Goal: Task Accomplishment & Management: Complete application form

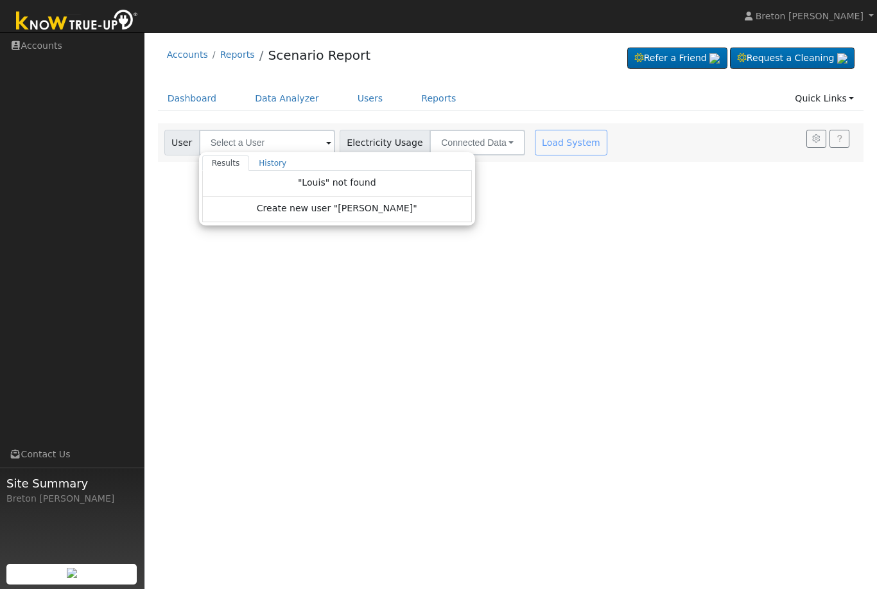
click at [491, 50] on div "Accounts Reports Scenario Report Refer a Friend Request a Cleaning" at bounding box center [511, 58] width 706 height 39
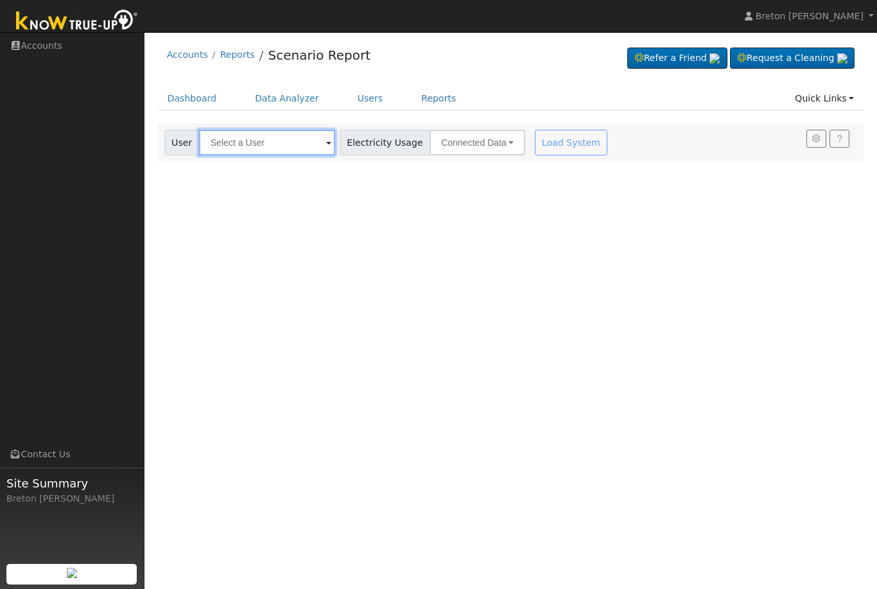
click at [249, 146] on input "text" at bounding box center [267, 143] width 136 height 26
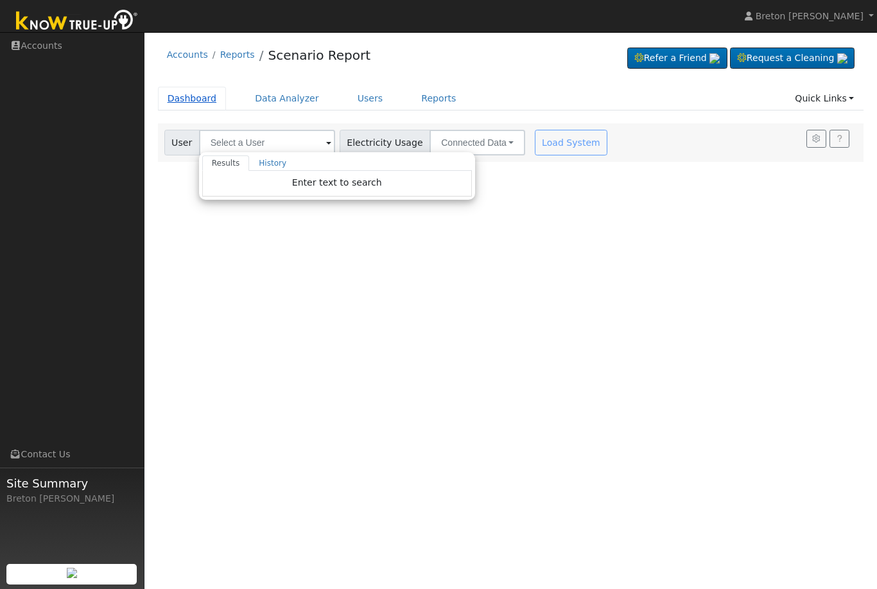
click at [193, 104] on link "Dashboard" at bounding box center [192, 99] width 69 height 24
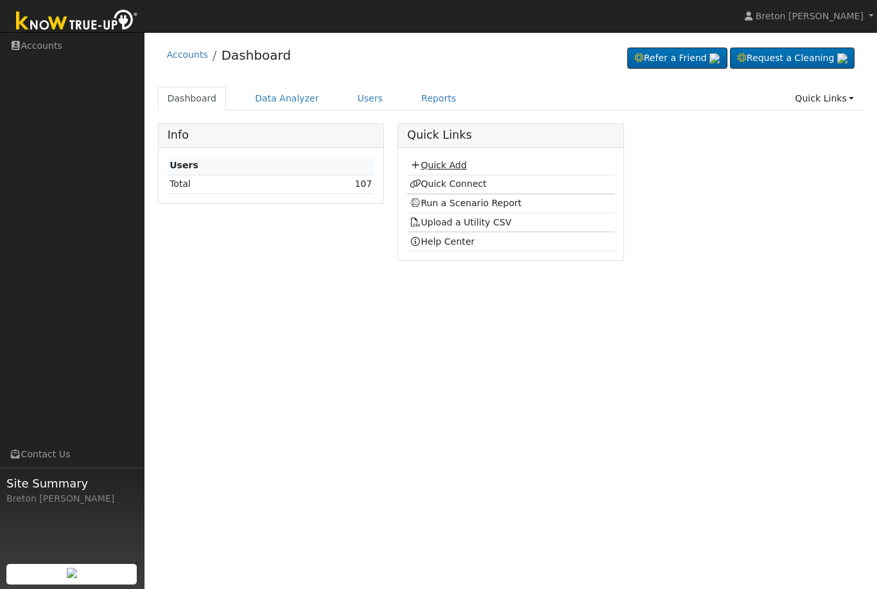
click at [442, 168] on link "Quick Add" at bounding box center [438, 165] width 57 height 10
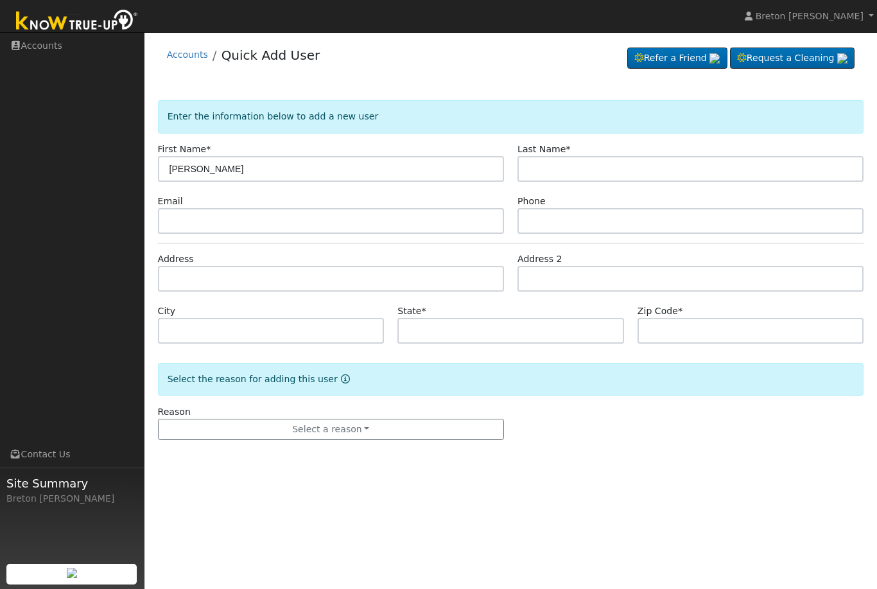
type input "Ramona"
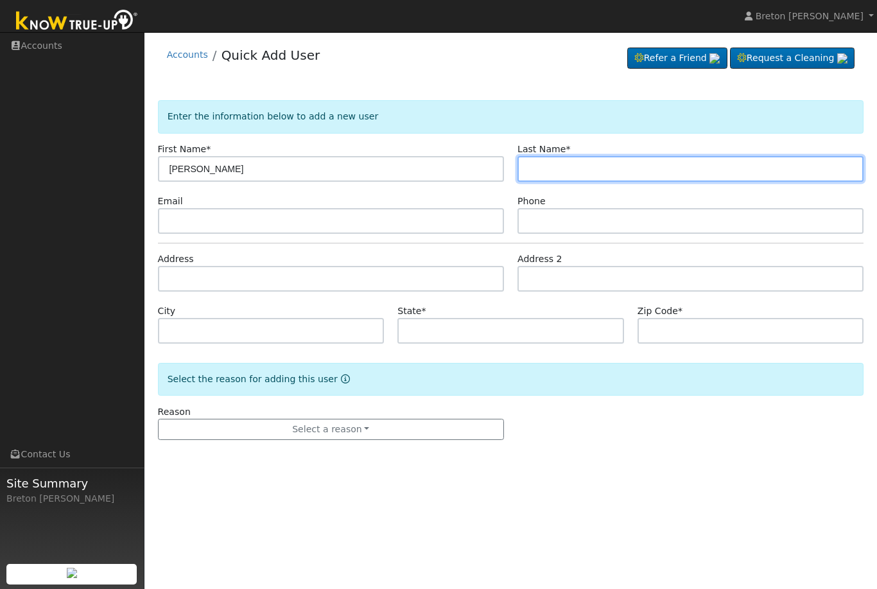
click at [575, 171] on input "text" at bounding box center [690, 169] width 346 height 26
type input "Rodriguez"
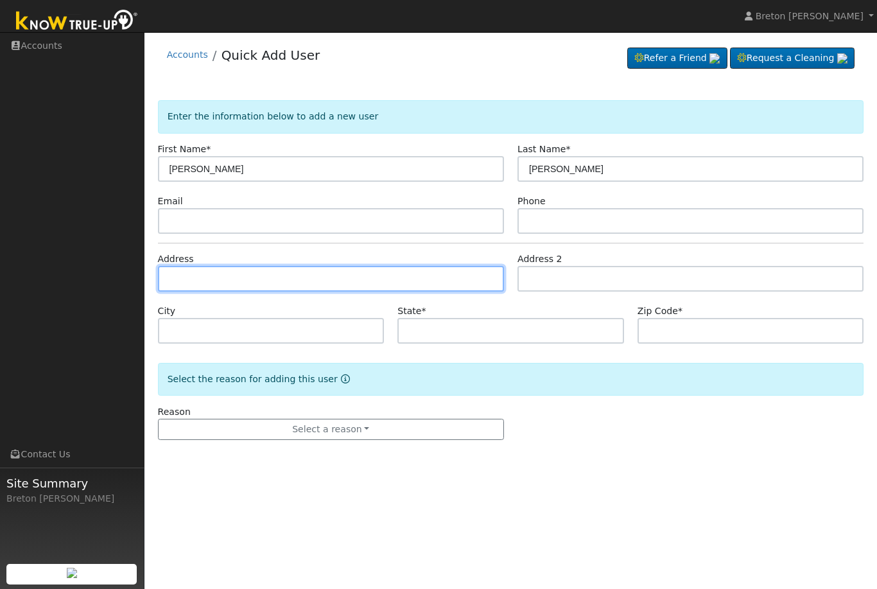
click at [212, 284] on input "text" at bounding box center [331, 279] width 346 height 26
type input "800 Skansen Street"
type input "Kingsburg"
type input "CA"
type input "93631"
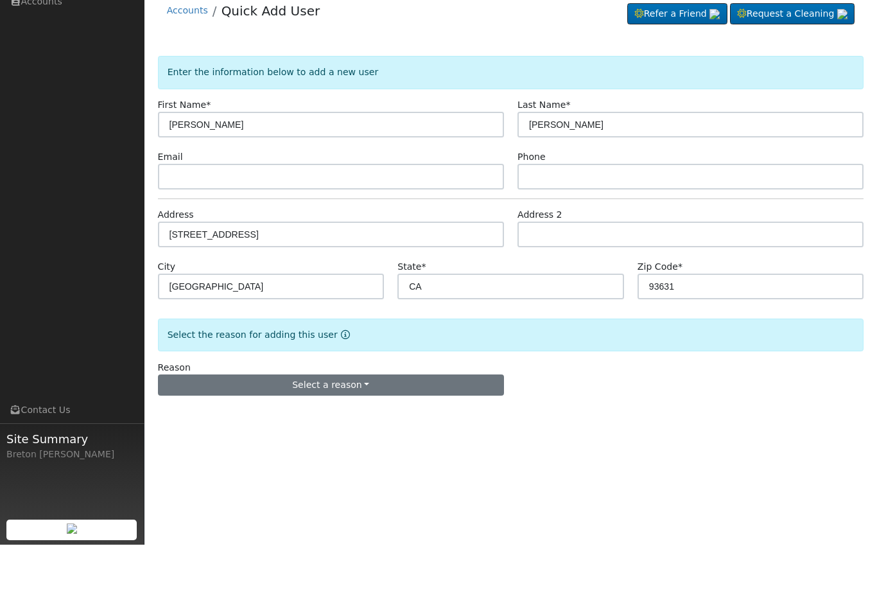
click at [354, 419] on button "Select a reason" at bounding box center [331, 430] width 346 height 22
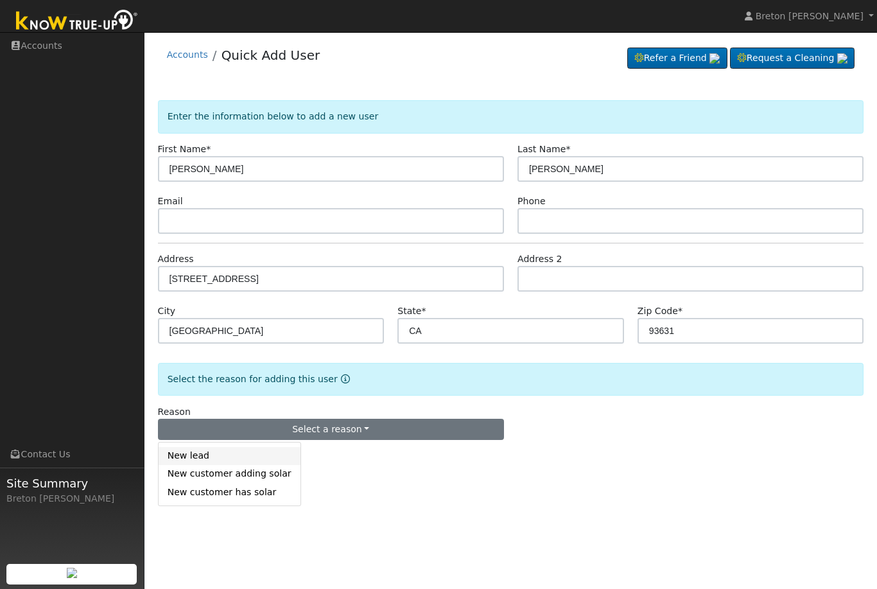
click at [199, 455] on link "New lead" at bounding box center [230, 456] width 142 height 18
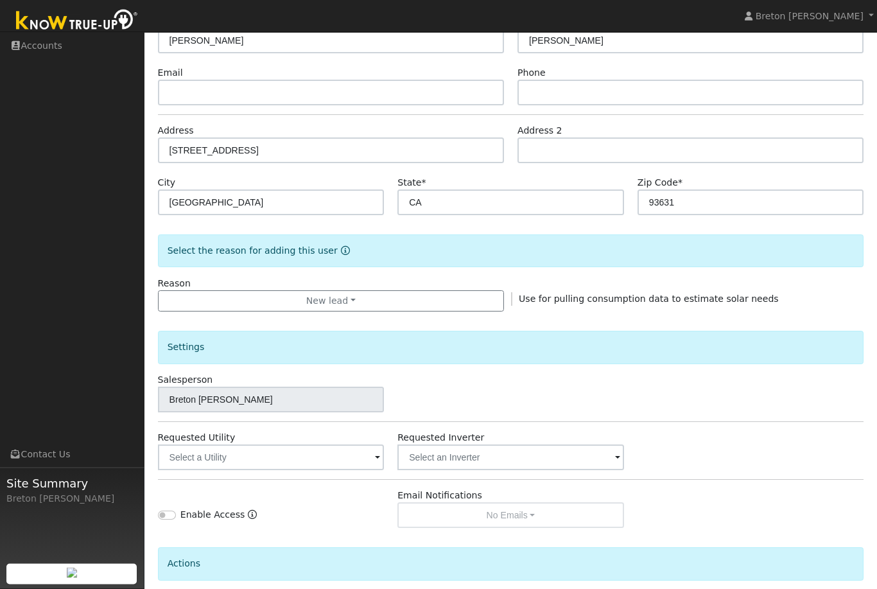
scroll to position [199, 0]
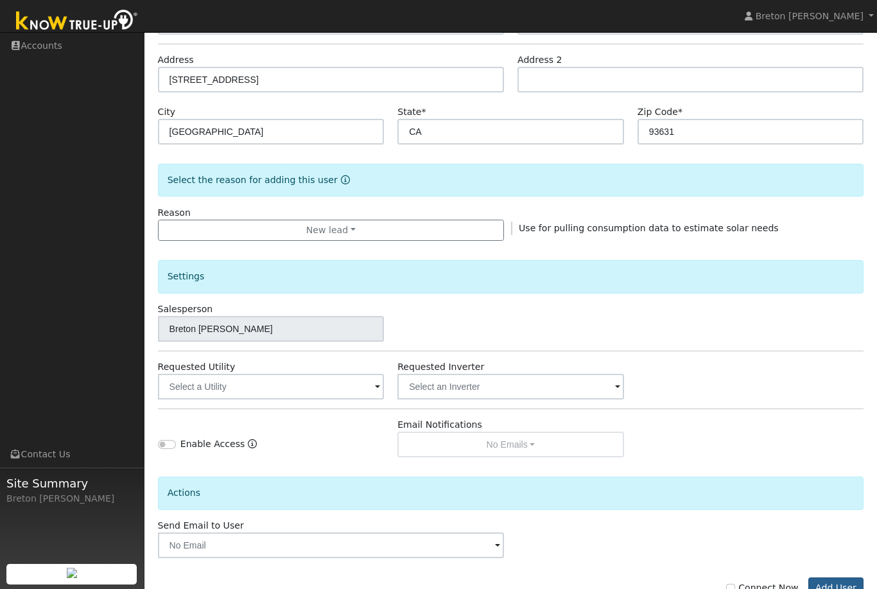
click at [842, 588] on button "Add User" at bounding box center [836, 588] width 56 height 22
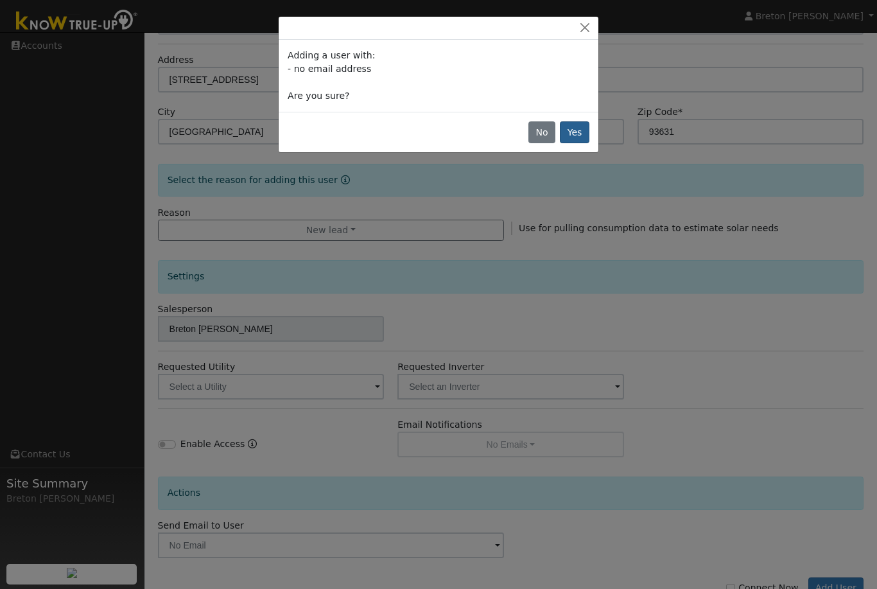
click at [580, 137] on button "Yes" at bounding box center [575, 132] width 30 height 22
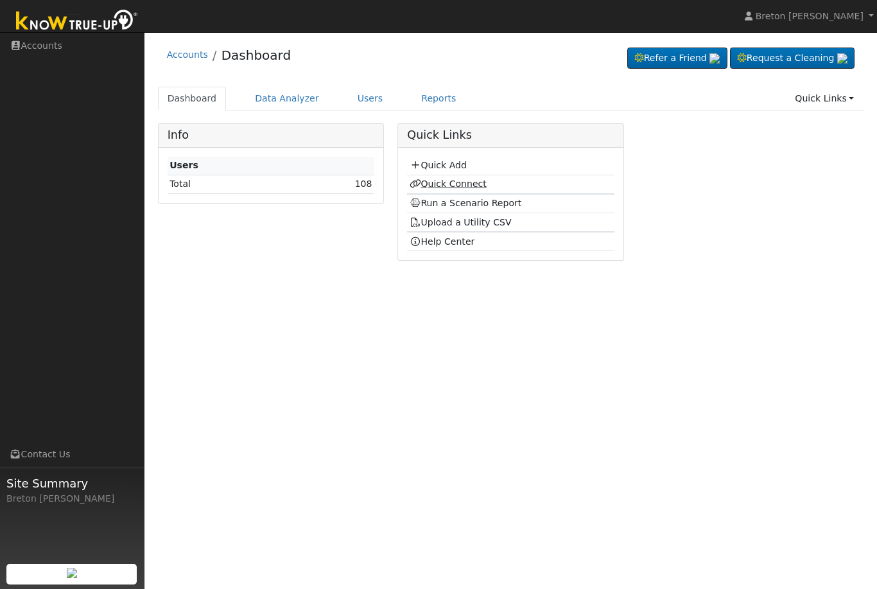
click at [442, 183] on link "Quick Connect" at bounding box center [448, 183] width 77 height 10
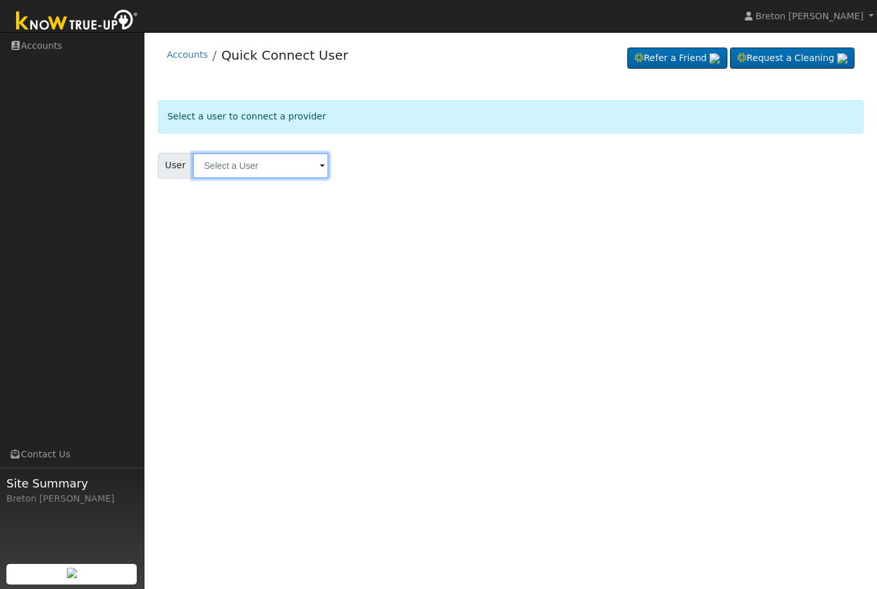
click at [258, 166] on input "text" at bounding box center [261, 166] width 136 height 26
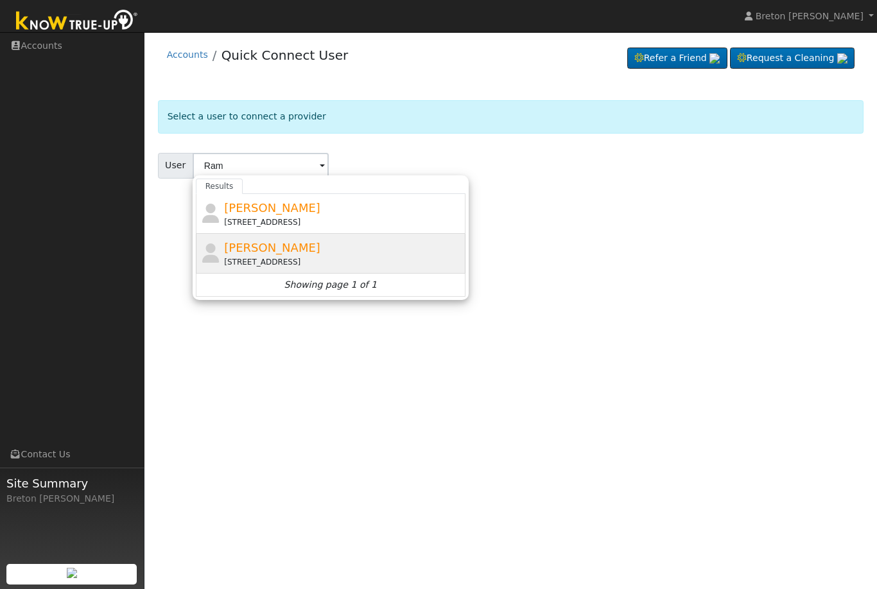
click at [275, 253] on span "Ramona Rodriguez" at bounding box center [272, 247] width 96 height 13
type input "Ramona Rodriguez"
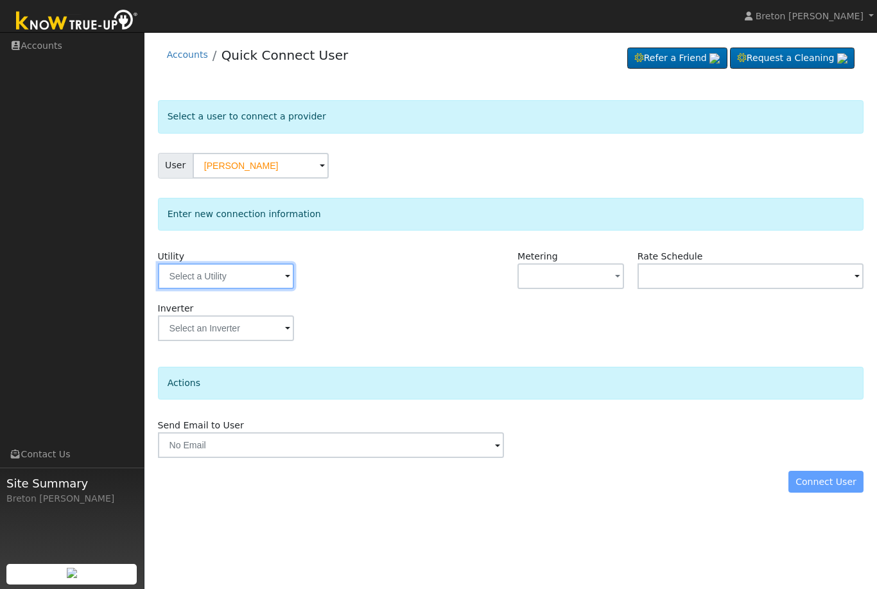
click at [233, 278] on input "text" at bounding box center [226, 276] width 136 height 26
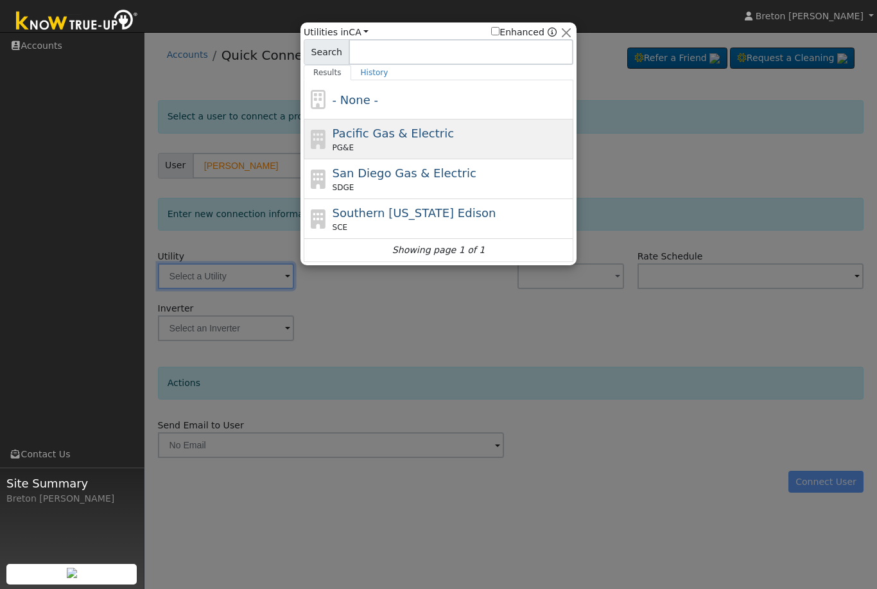
click at [402, 135] on span "Pacific Gas & Electric" at bounding box center [393, 132] width 121 height 13
type input "PG&E"
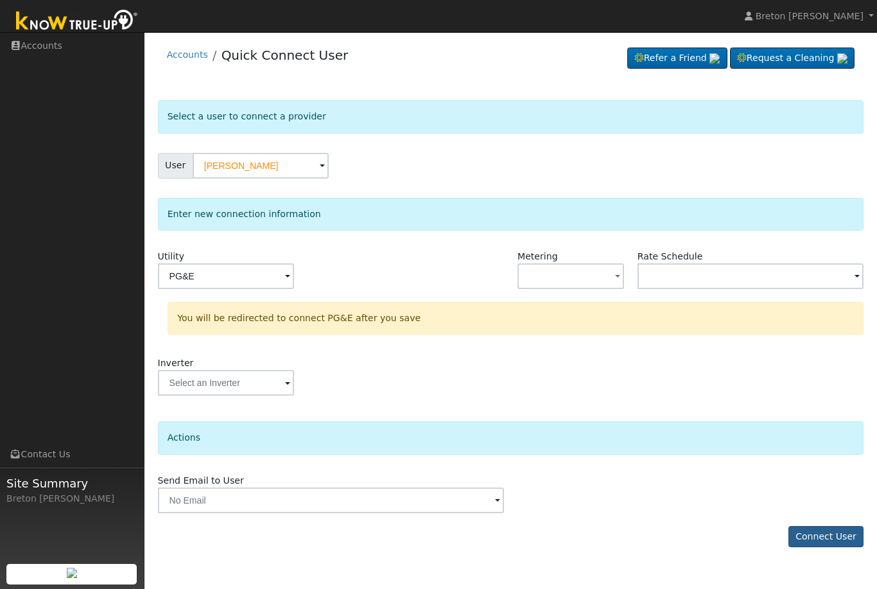
click at [831, 535] on button "Connect User" at bounding box center [826, 537] width 76 height 22
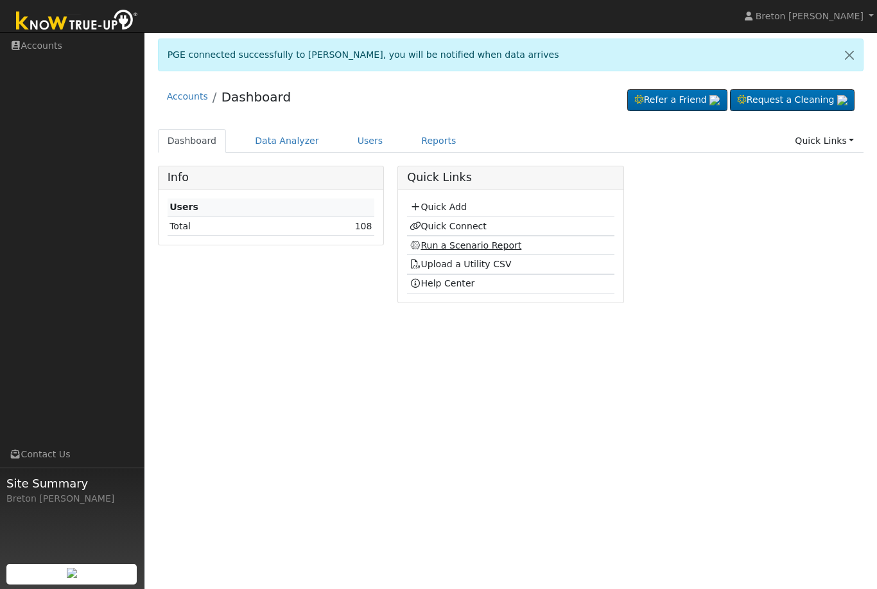
click at [467, 243] on link "Run a Scenario Report" at bounding box center [466, 245] width 112 height 10
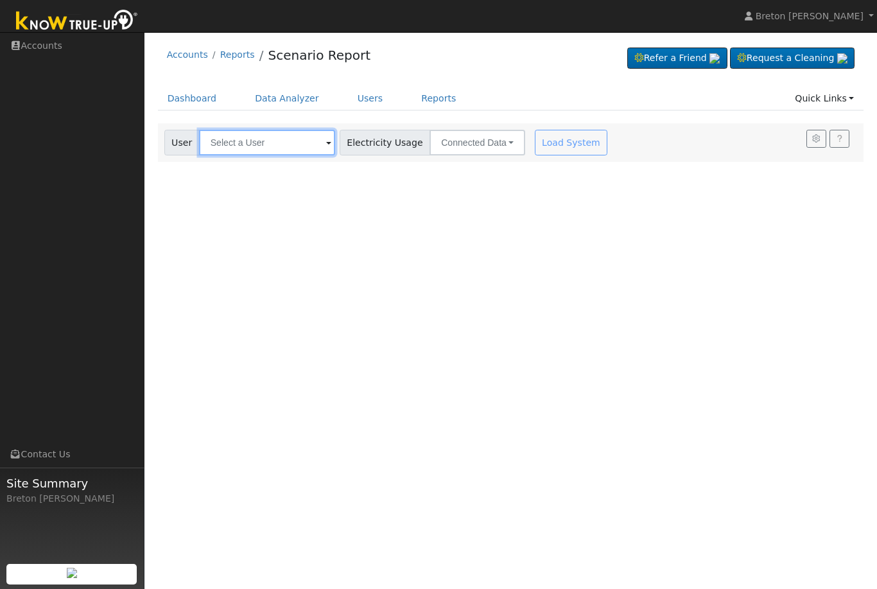
click at [276, 144] on input "text" at bounding box center [267, 143] width 136 height 26
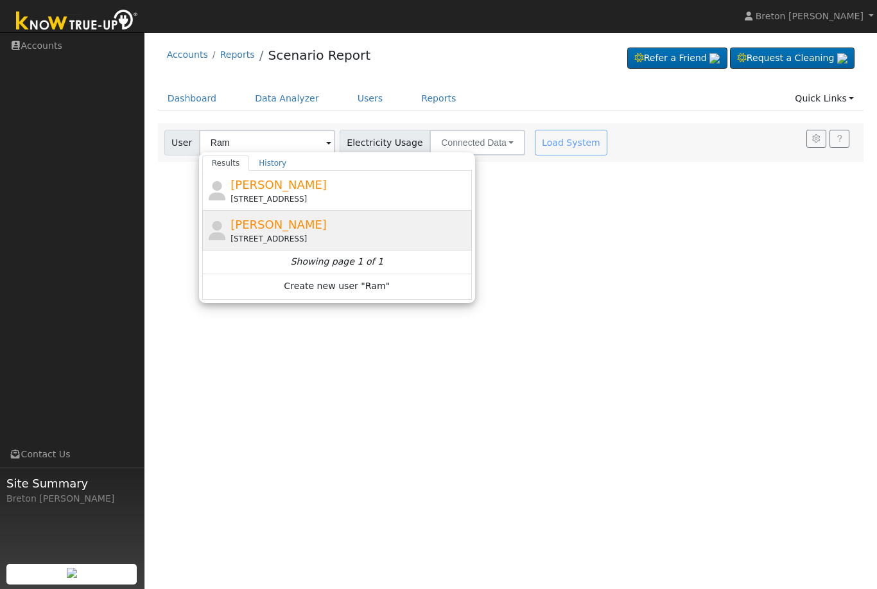
click at [284, 225] on span "[PERSON_NAME]" at bounding box center [278, 224] width 96 height 13
type input "[PERSON_NAME]"
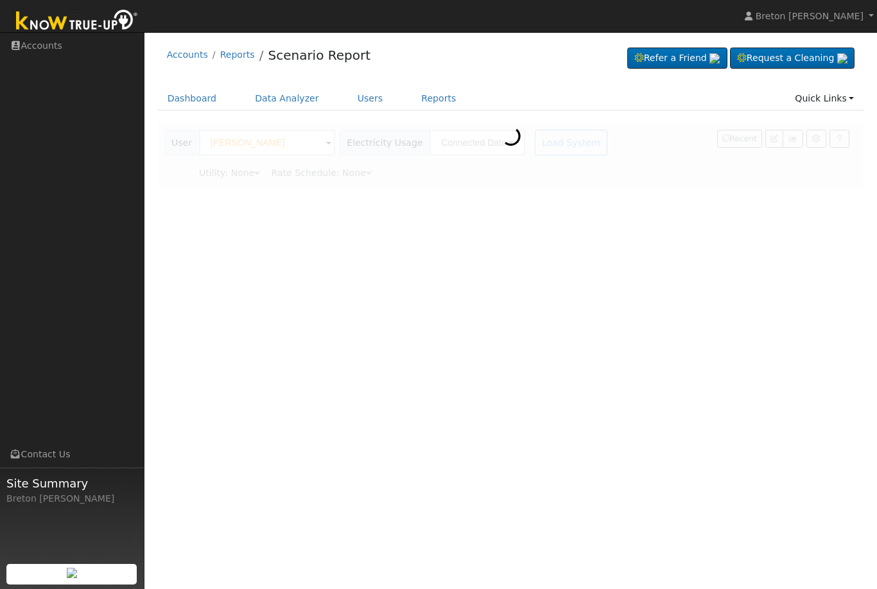
type input "Pacific Gas & Electric"
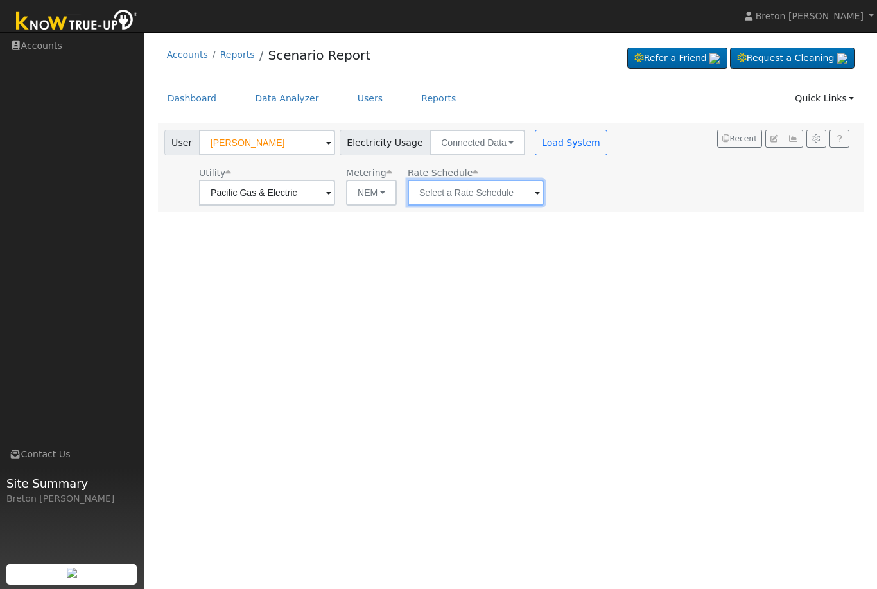
click at [335, 195] on input "text" at bounding box center [267, 193] width 136 height 26
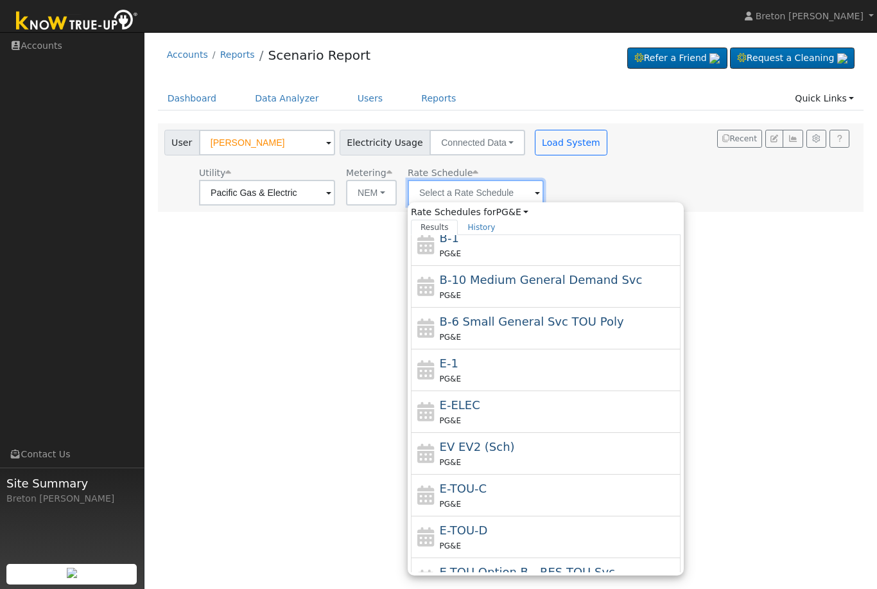
scroll to position [103, 0]
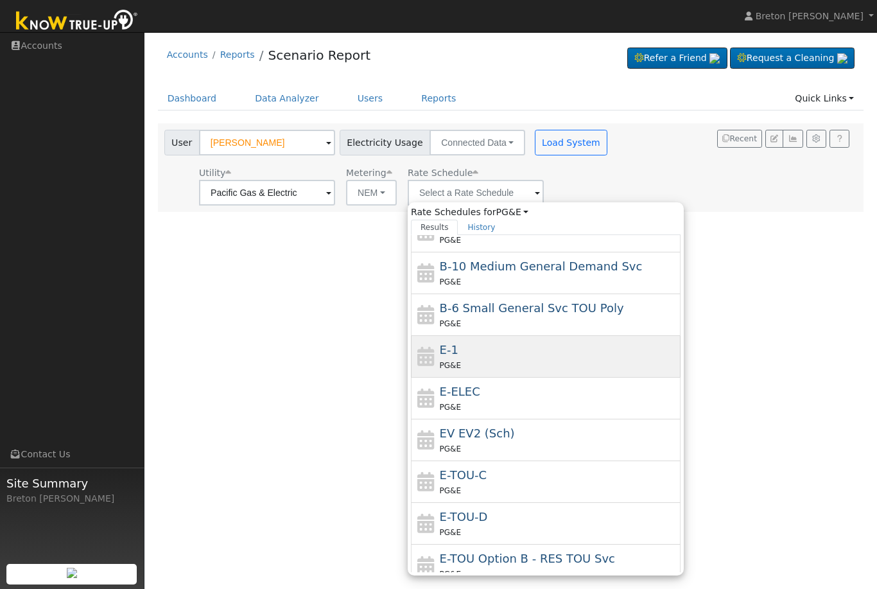
click at [470, 361] on div "PG&E" at bounding box center [559, 364] width 238 height 13
type input "E-1"
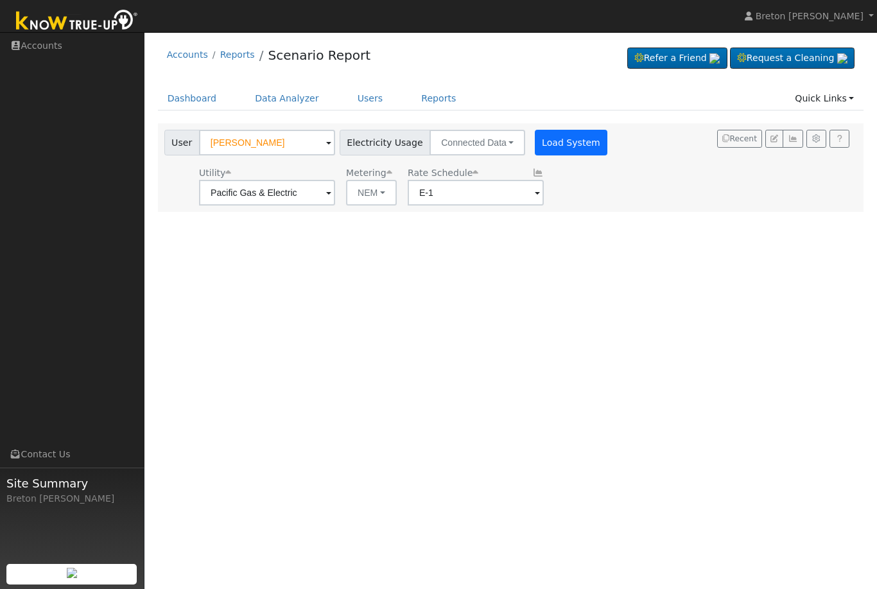
click at [538, 140] on button "Load System" at bounding box center [571, 143] width 73 height 26
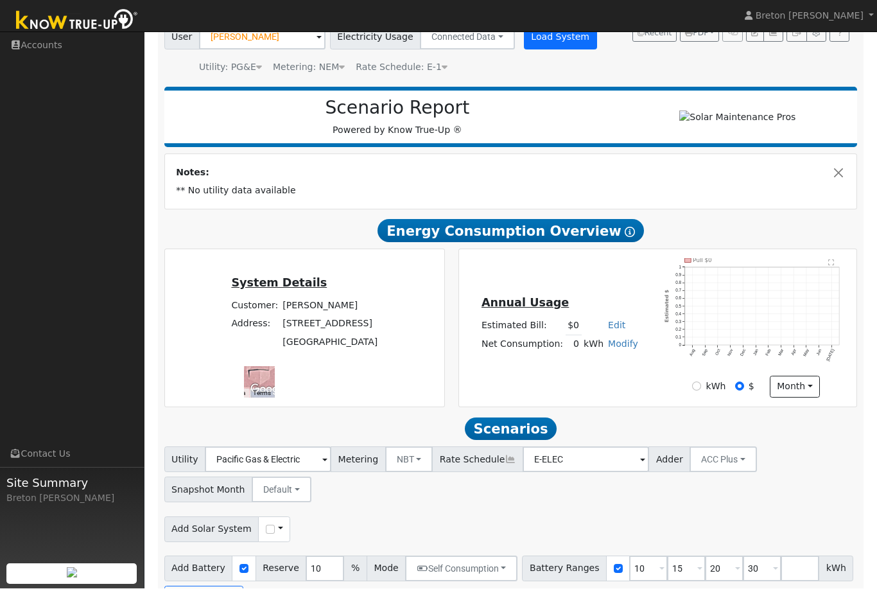
scroll to position [43, 0]
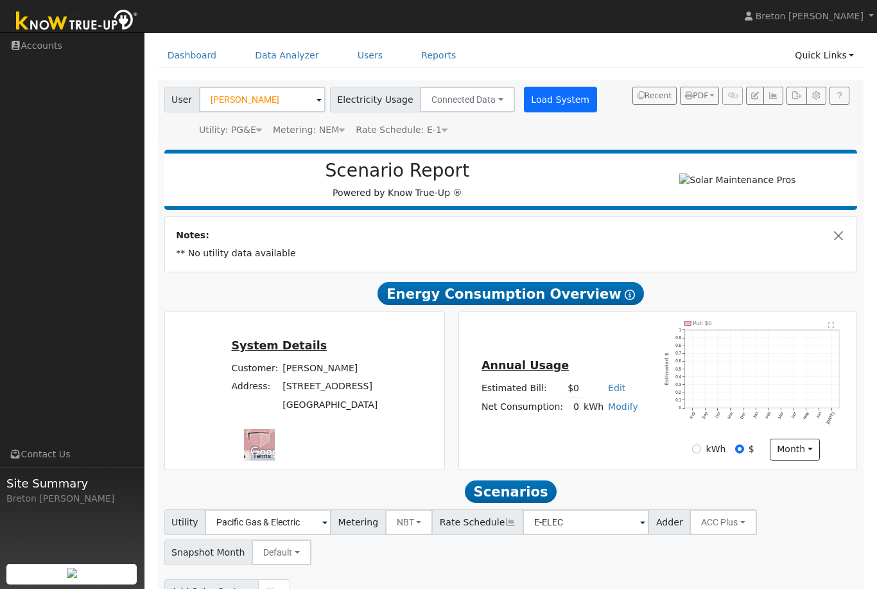
click at [537, 107] on button "Load System" at bounding box center [560, 100] width 73 height 26
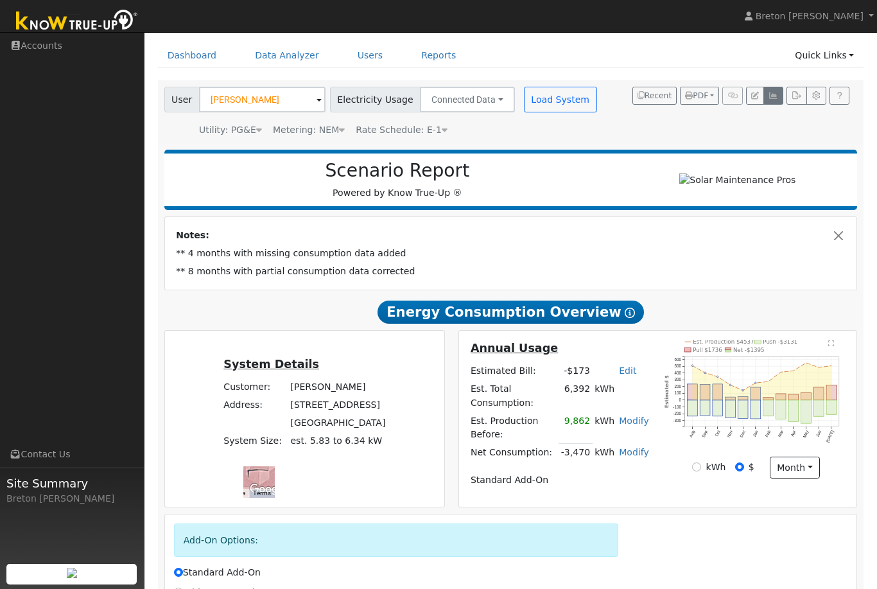
click at [778, 98] on icon "button" at bounding box center [773, 96] width 10 height 8
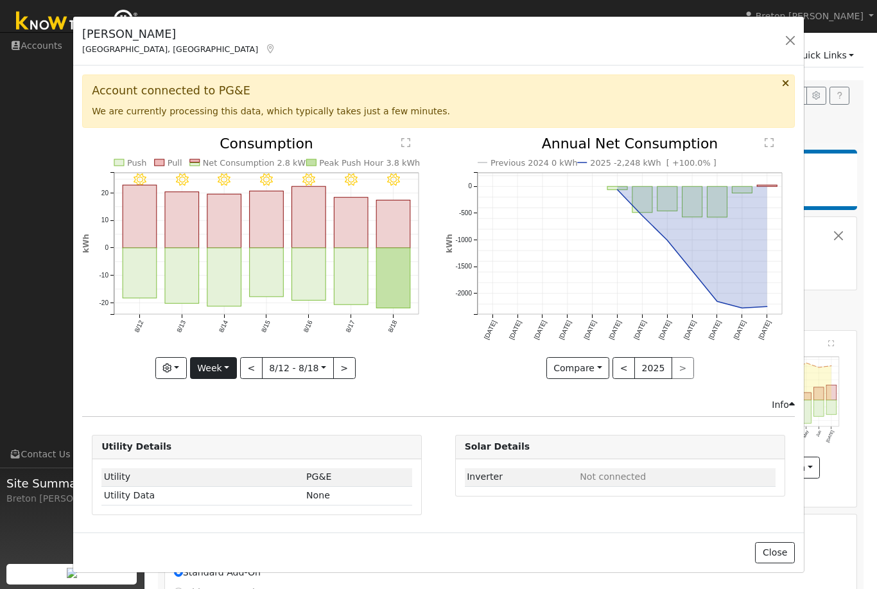
click at [234, 371] on button "Week" at bounding box center [213, 368] width 47 height 22
click at [237, 448] on link "Year" at bounding box center [235, 449] width 89 height 18
type input "[DATE]"
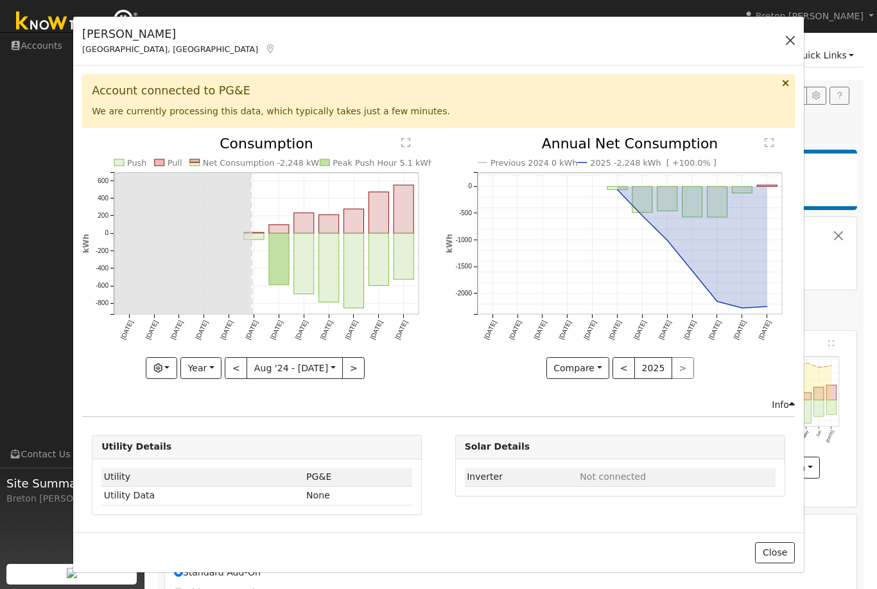
click at [792, 37] on button "button" at bounding box center [790, 40] width 18 height 18
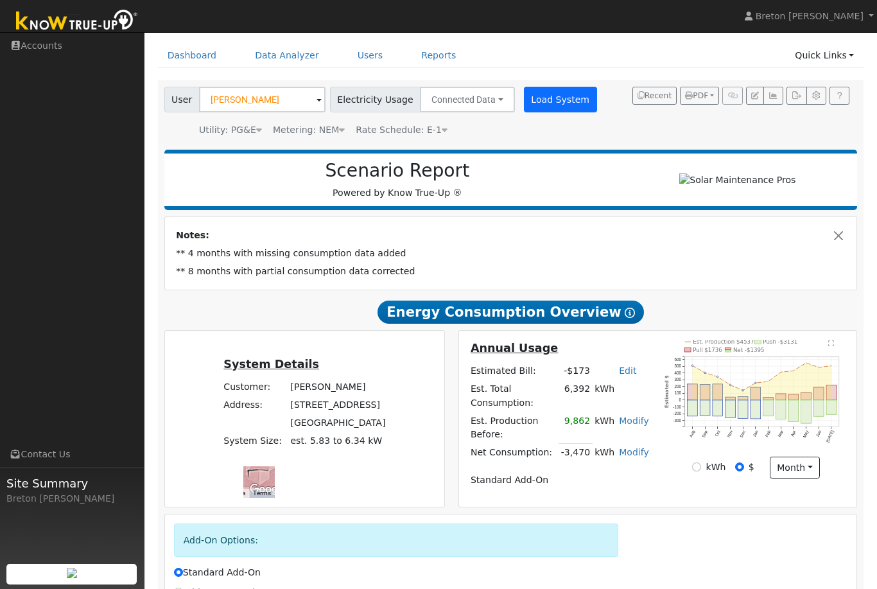
click at [544, 89] on button "Load System" at bounding box center [560, 100] width 73 height 26
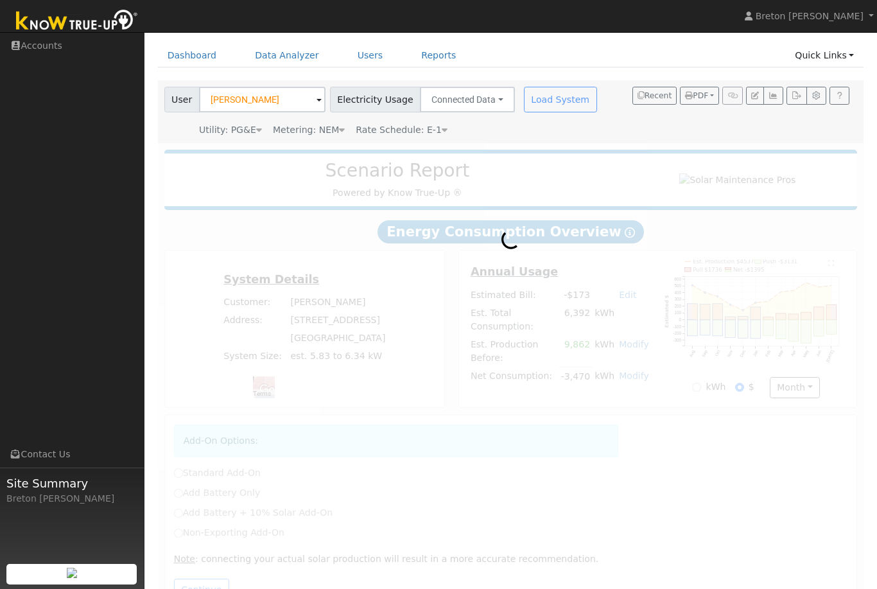
radio input "true"
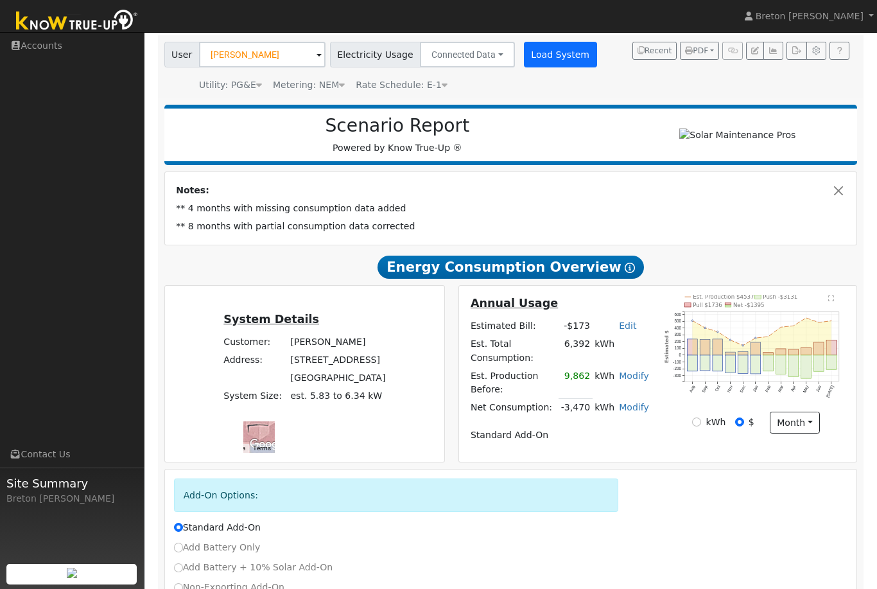
scroll to position [0, 0]
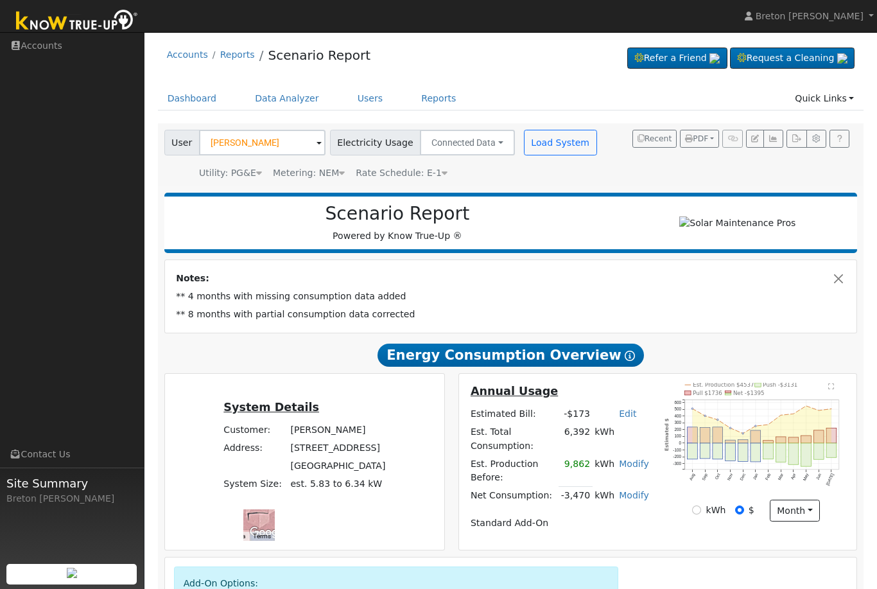
click at [775, 126] on div "User [PERSON_NAME] Account Default Account Default Account [STREET_ADDRESS] Pri…" at bounding box center [508, 152] width 693 height 55
click at [772, 133] on button "button" at bounding box center [773, 139] width 20 height 18
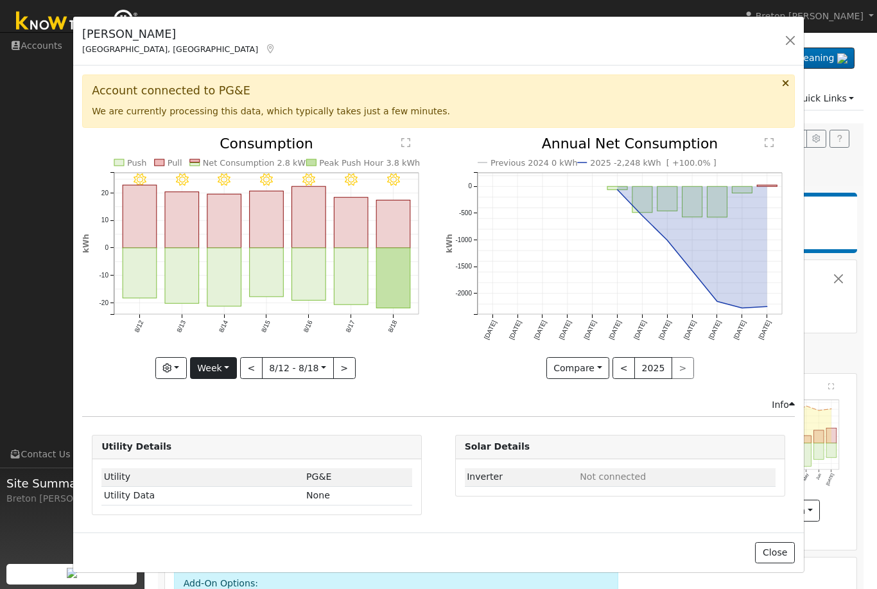
click at [214, 358] on button "Week" at bounding box center [213, 368] width 47 height 22
click at [203, 377] on button "Week" at bounding box center [213, 368] width 47 height 22
click at [248, 358] on button "<" at bounding box center [251, 368] width 22 height 22
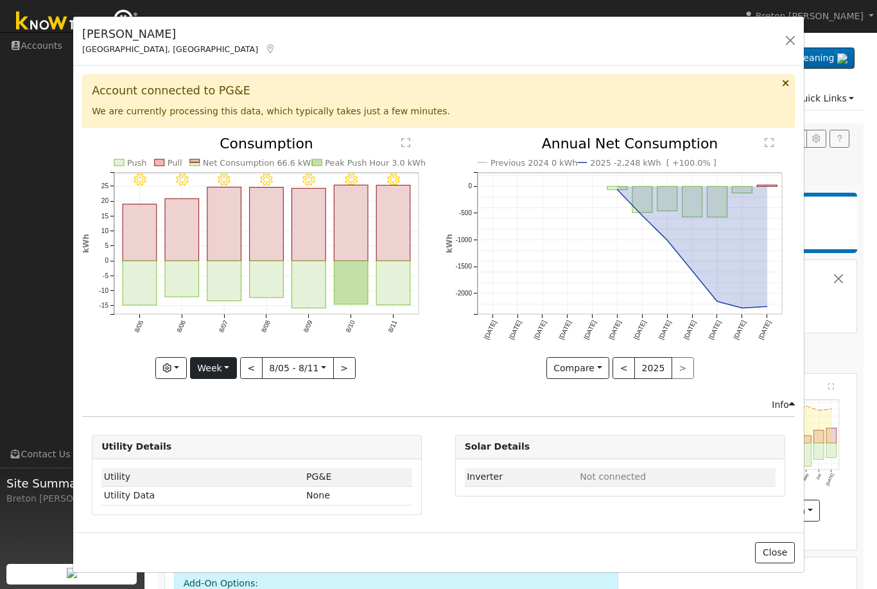
click at [228, 361] on button "Week" at bounding box center [213, 368] width 47 height 22
click at [217, 390] on link "Day" at bounding box center [235, 394] width 89 height 18
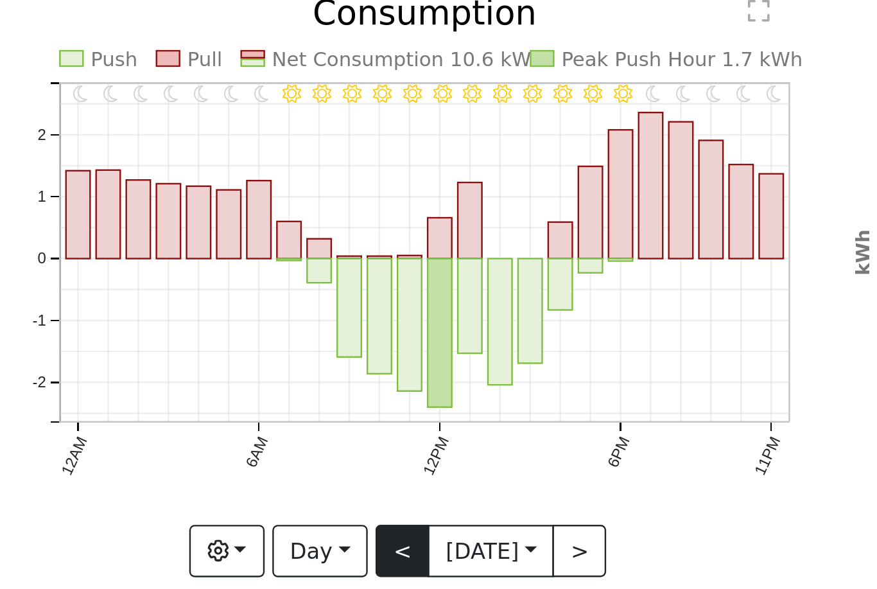
click at [246, 357] on button "<" at bounding box center [257, 368] width 22 height 22
type input "[DATE]"
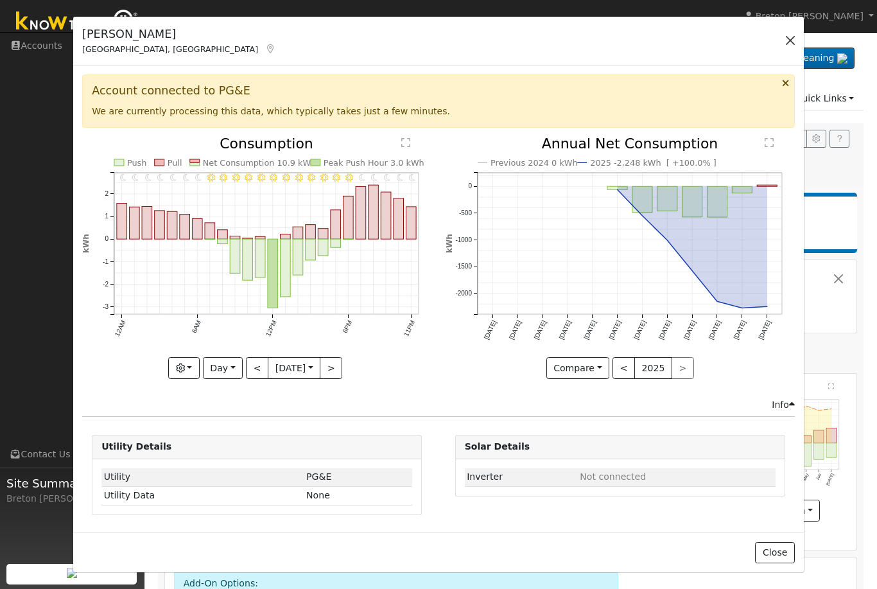
click at [795, 38] on button "button" at bounding box center [790, 40] width 18 height 18
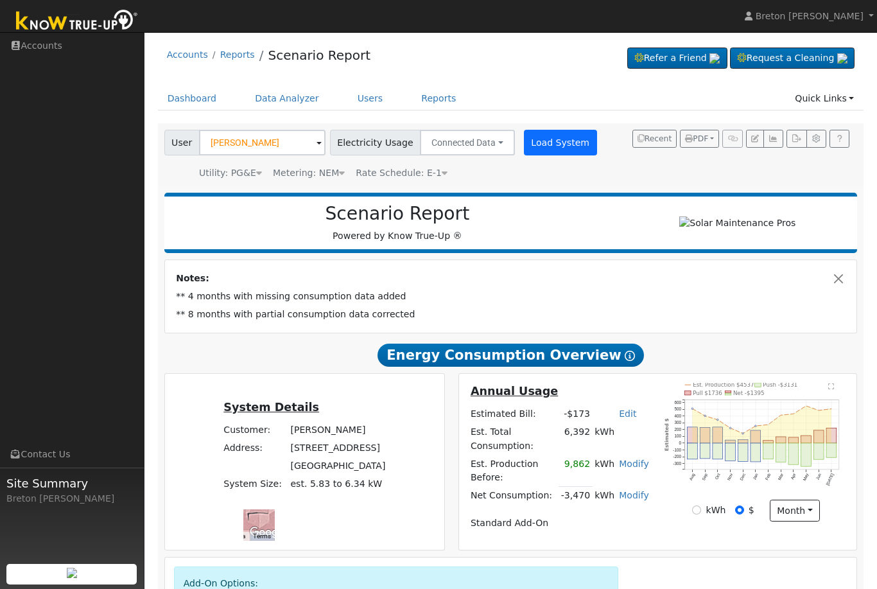
click at [549, 149] on button "Load System" at bounding box center [560, 143] width 73 height 26
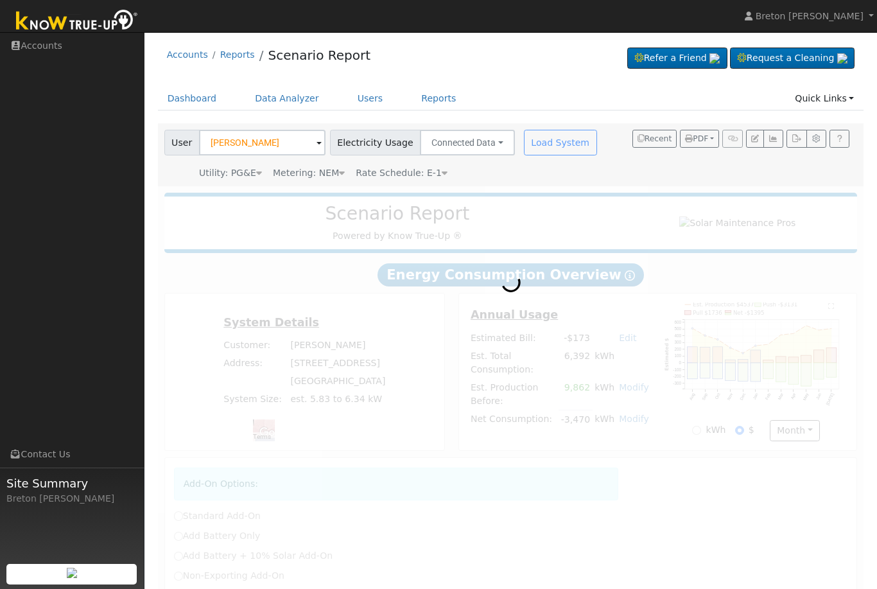
radio input "true"
